Goal: Task Accomplishment & Management: Manage account settings

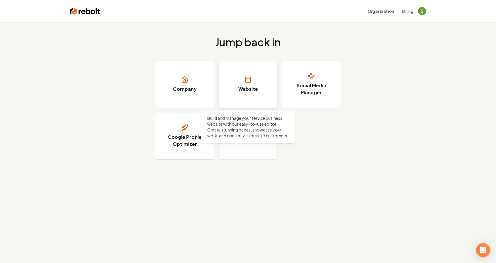
click at [253, 74] on link "Website" at bounding box center [248, 84] width 59 height 47
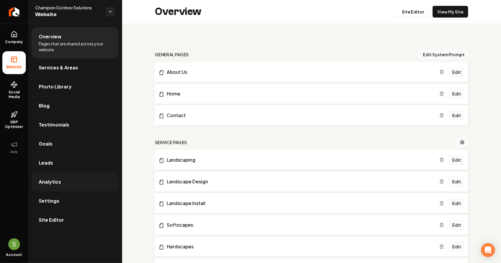
click at [48, 186] on link "Analytics" at bounding box center [75, 182] width 87 height 19
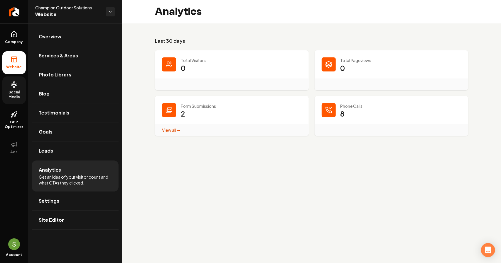
click at [18, 90] on span "Social Media" at bounding box center [13, 94] width 23 height 9
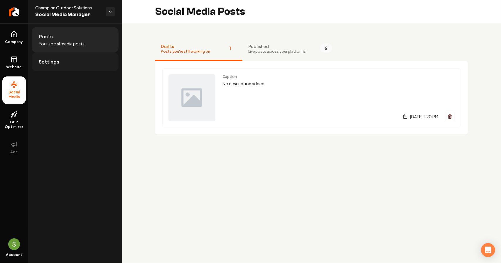
click at [85, 60] on link "Settings" at bounding box center [75, 61] width 87 height 19
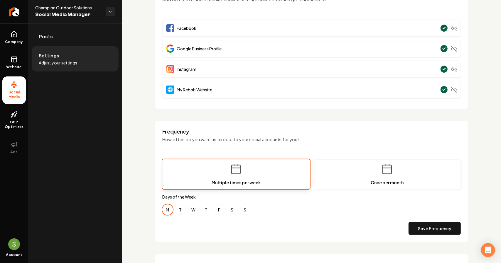
scroll to position [84, 0]
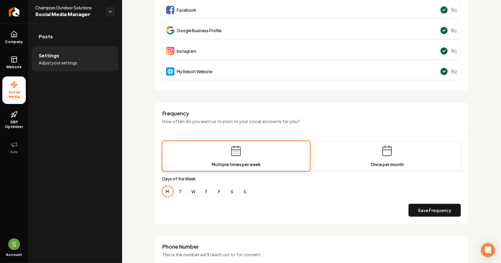
click at [367, 148] on button "Once per month" at bounding box center [387, 156] width 148 height 30
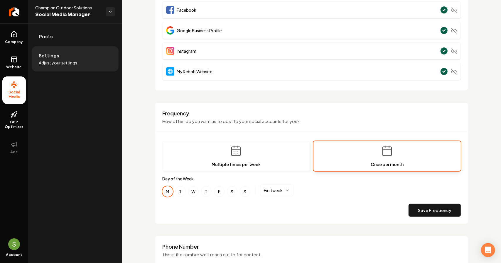
click at [285, 188] on html "**********" at bounding box center [250, 131] width 501 height 263
click at [316, 190] on html "**********" at bounding box center [250, 131] width 501 height 263
click at [415, 209] on button "Save Frequency" at bounding box center [434, 210] width 52 height 13
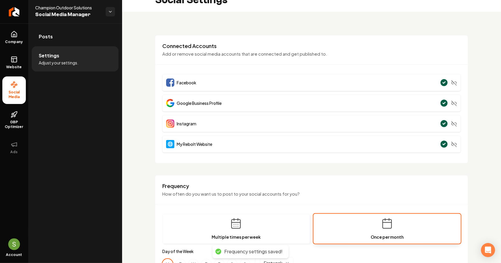
scroll to position [0, 0]
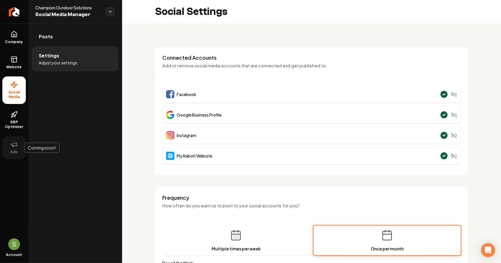
click at [15, 150] on span "Ads" at bounding box center [14, 152] width 12 height 5
